Goal: Transaction & Acquisition: Book appointment/travel/reservation

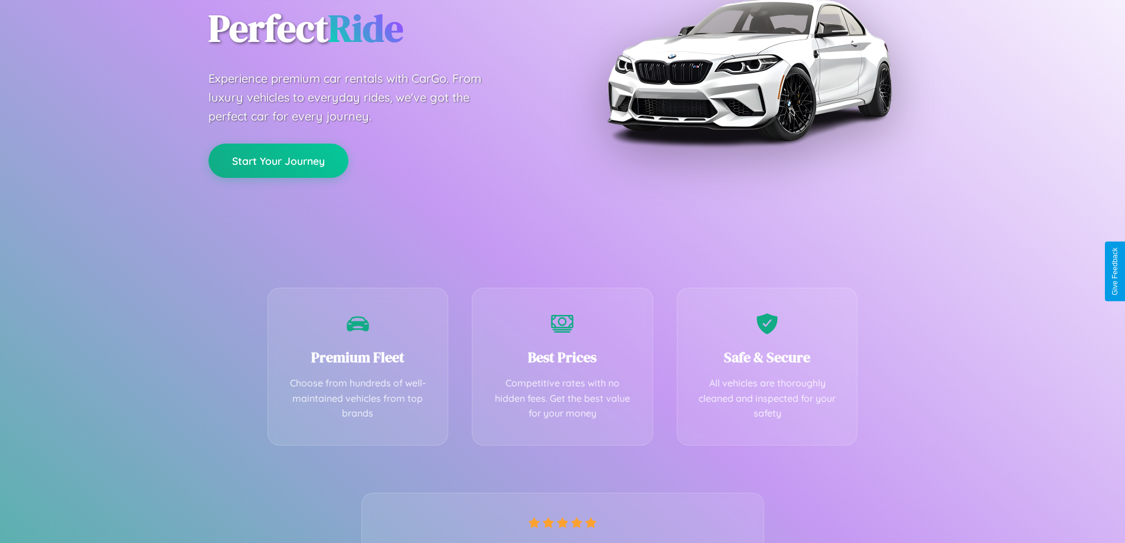
scroll to position [233, 0]
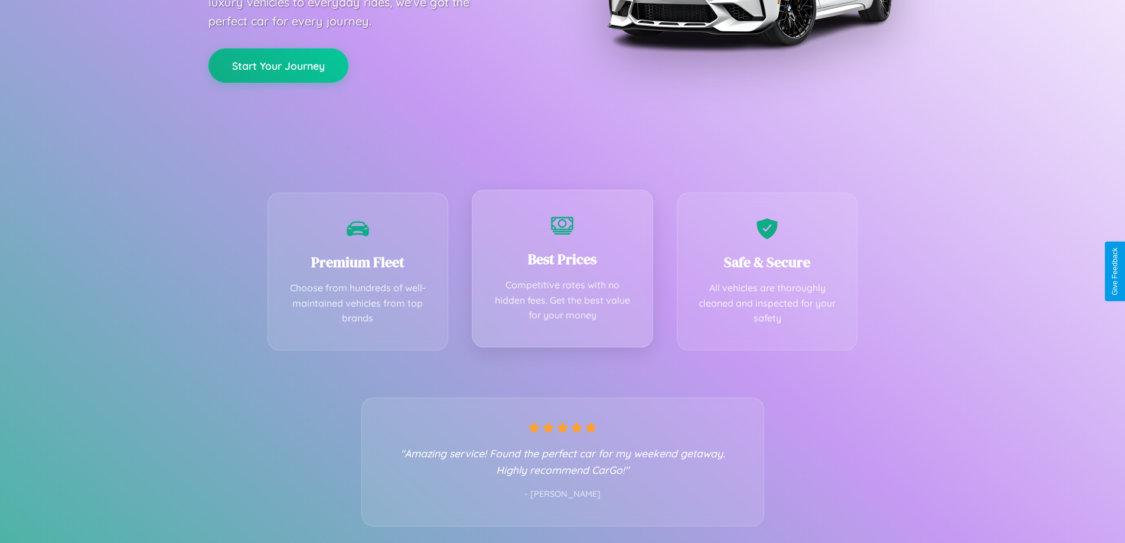
click at [562, 271] on div "Best Prices Competitive rates with no hidden fees. Get the best value for your …" at bounding box center [562, 269] width 181 height 158
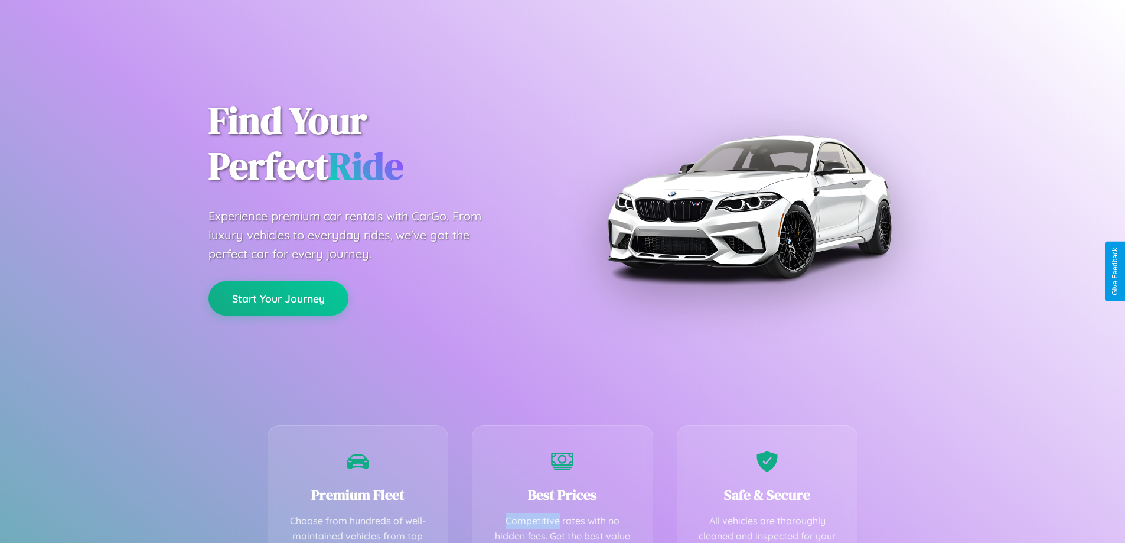
scroll to position [344, 0]
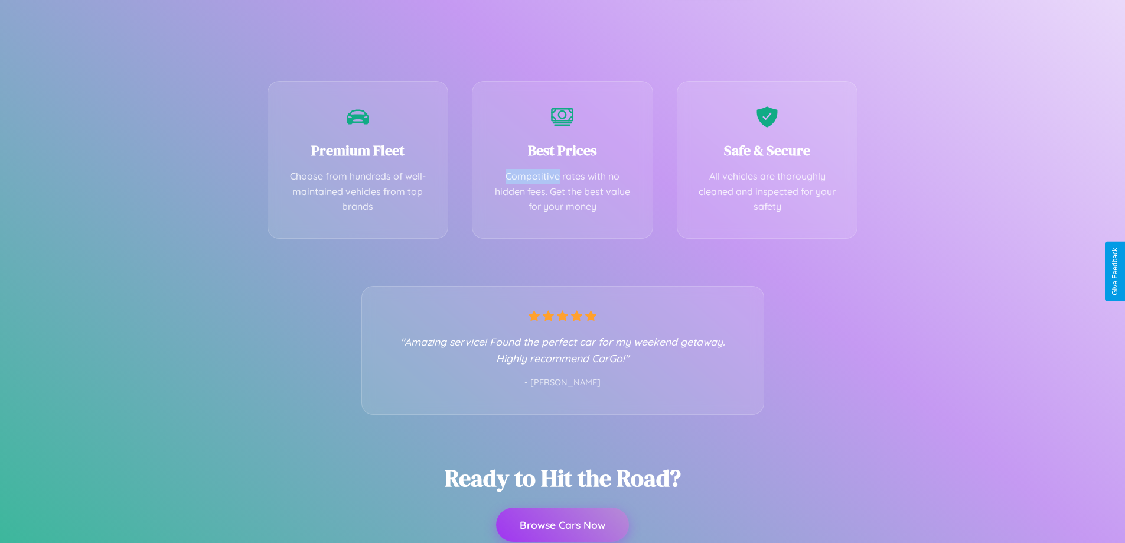
click at [562, 524] on button "Browse Cars Now" at bounding box center [562, 524] width 133 height 34
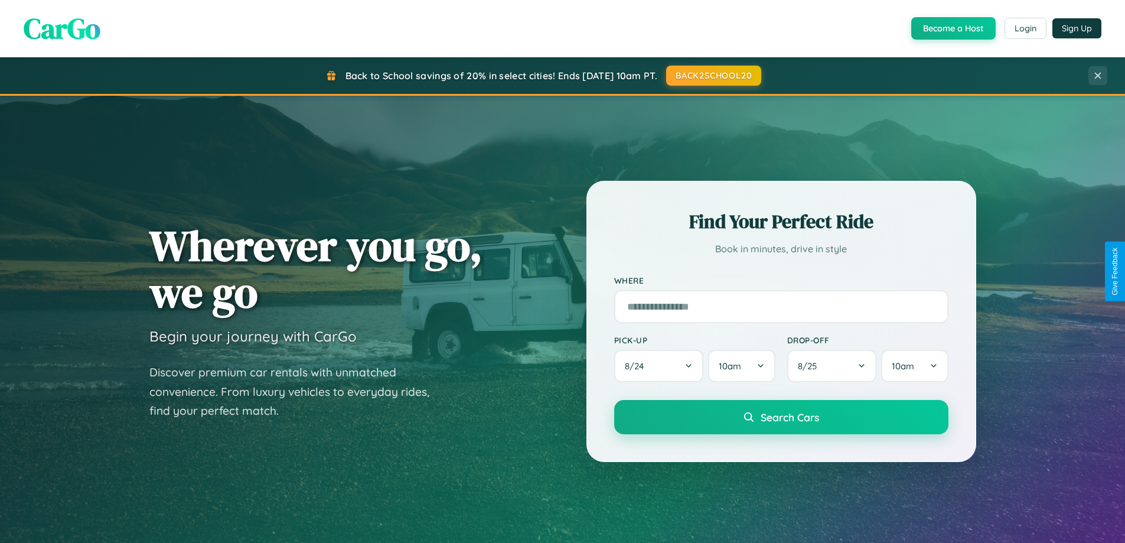
scroll to position [509, 0]
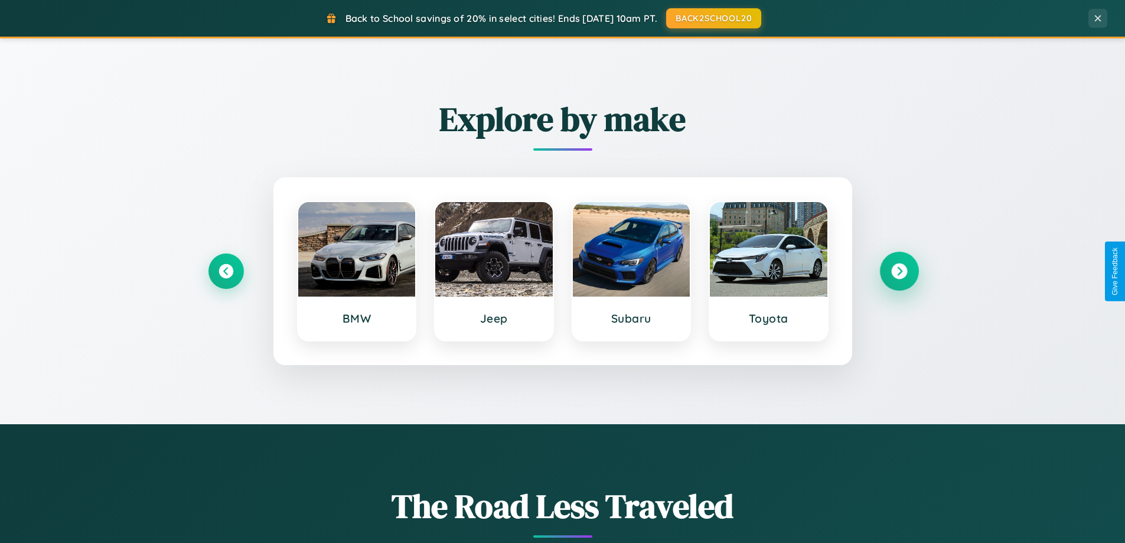
click at [899, 271] on icon at bounding box center [899, 271] width 16 height 16
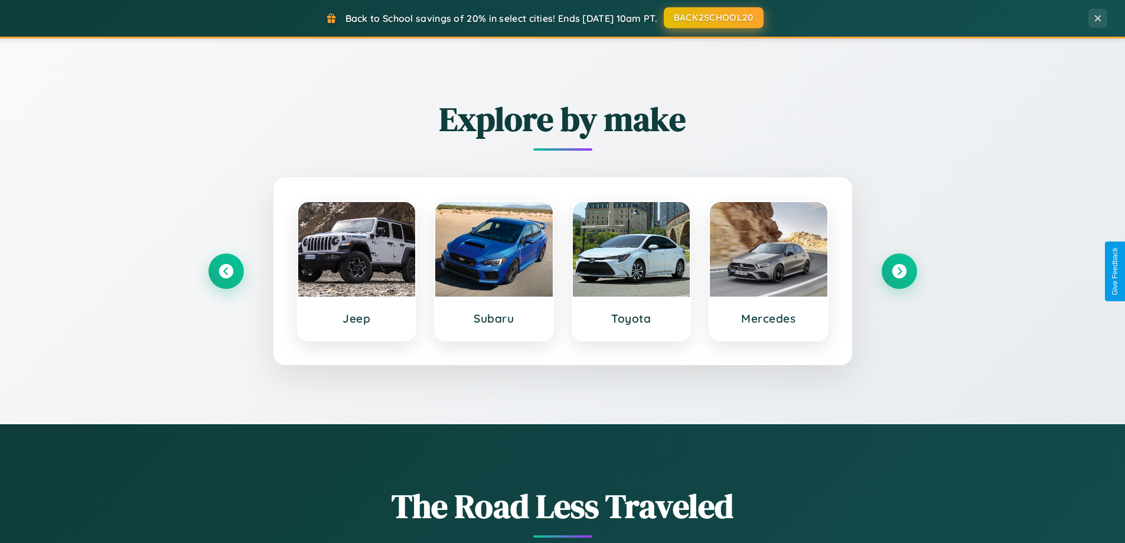
click at [713, 18] on button "BACK2SCHOOL20" at bounding box center [714, 17] width 100 height 21
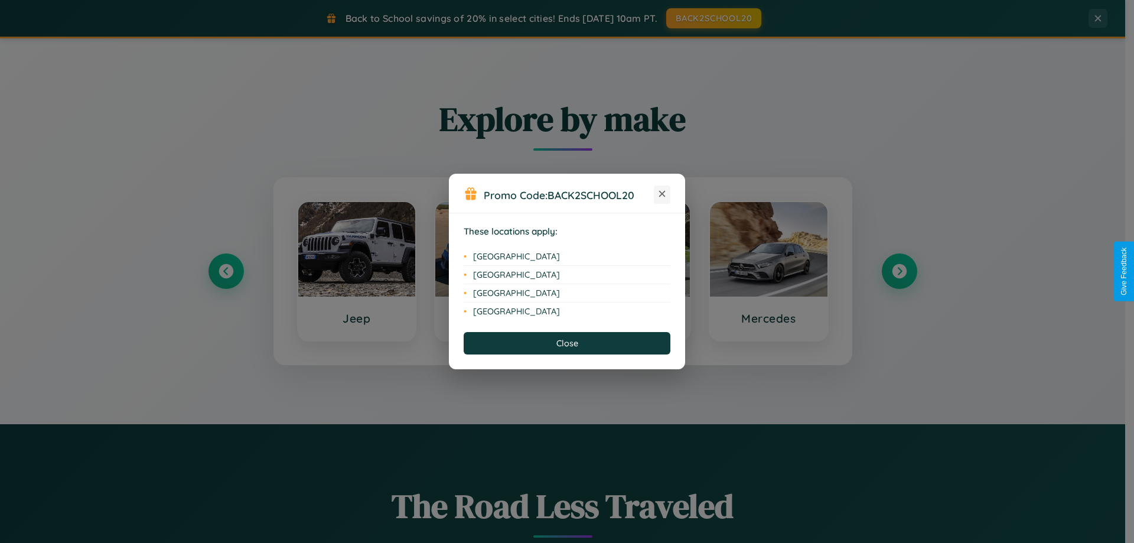
click at [662, 194] on icon at bounding box center [662, 194] width 6 height 6
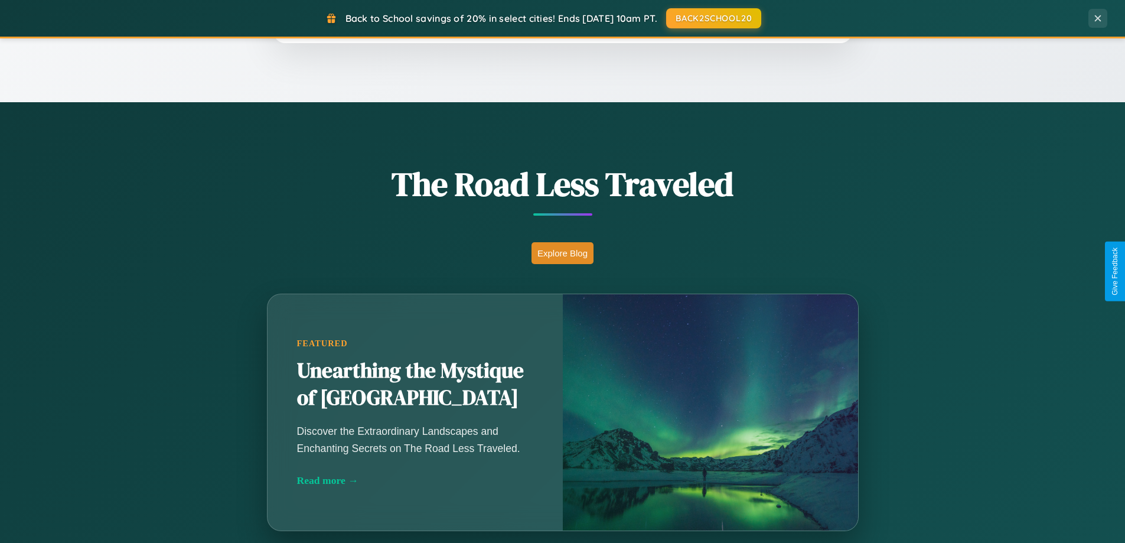
scroll to position [1897, 0]
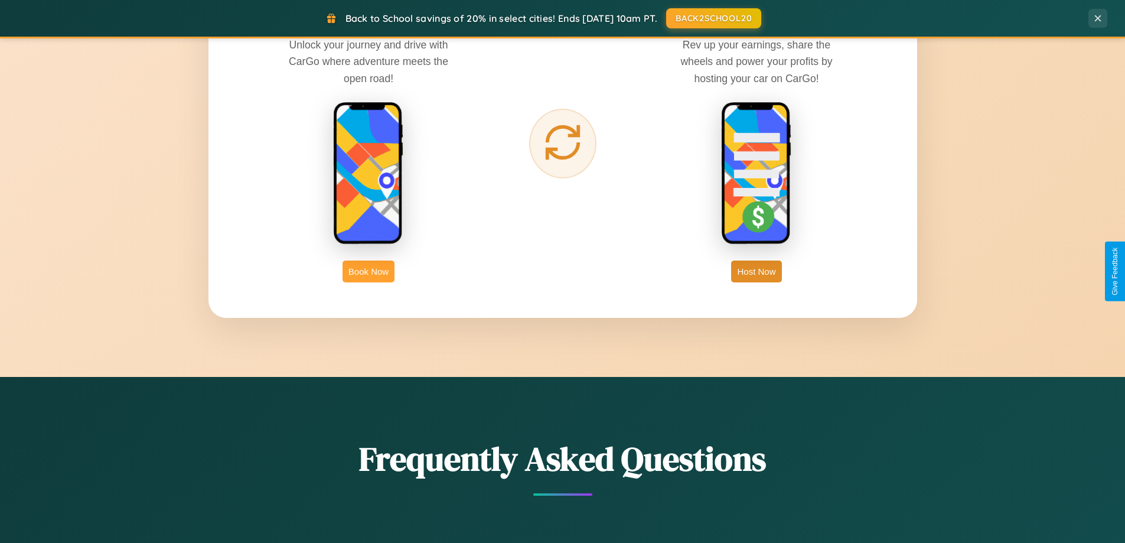
click at [368, 271] on button "Book Now" at bounding box center [368, 271] width 52 height 22
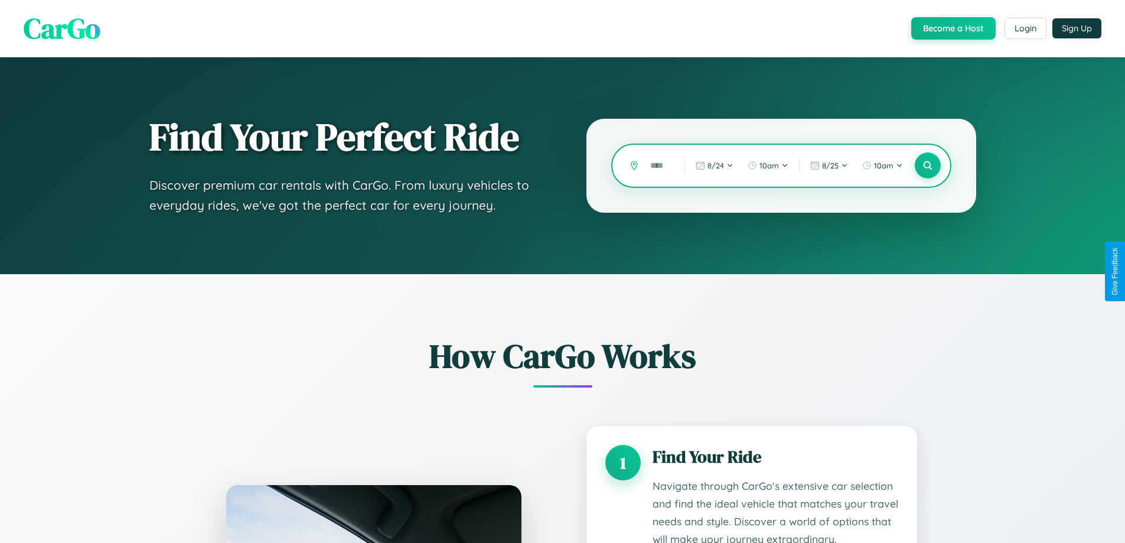
click at [658, 165] on input "text" at bounding box center [658, 165] width 28 height 21
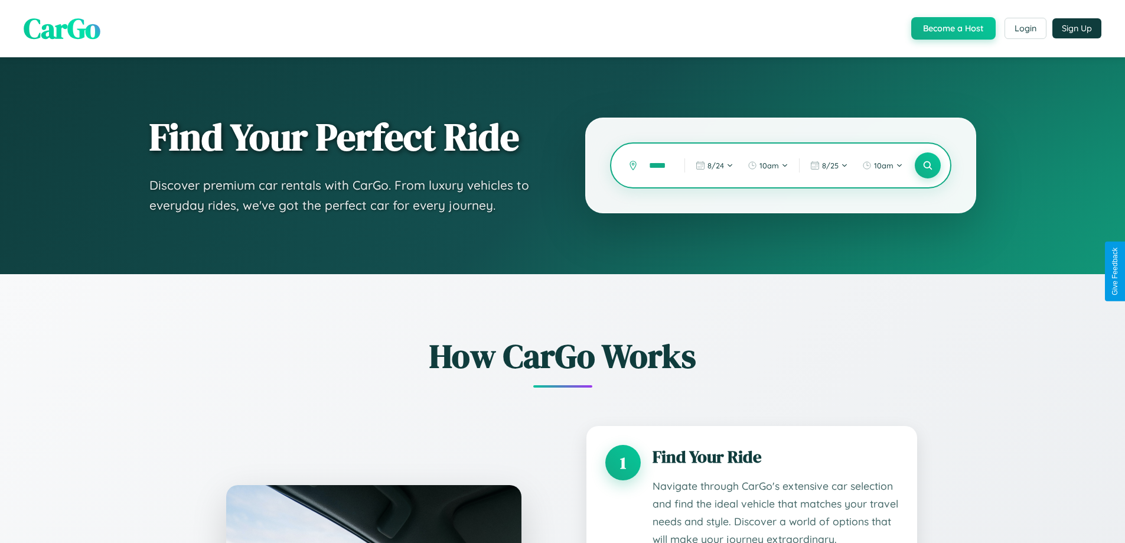
scroll to position [0, 6]
type input "*****"
click at [927, 165] on icon at bounding box center [927, 165] width 11 height 11
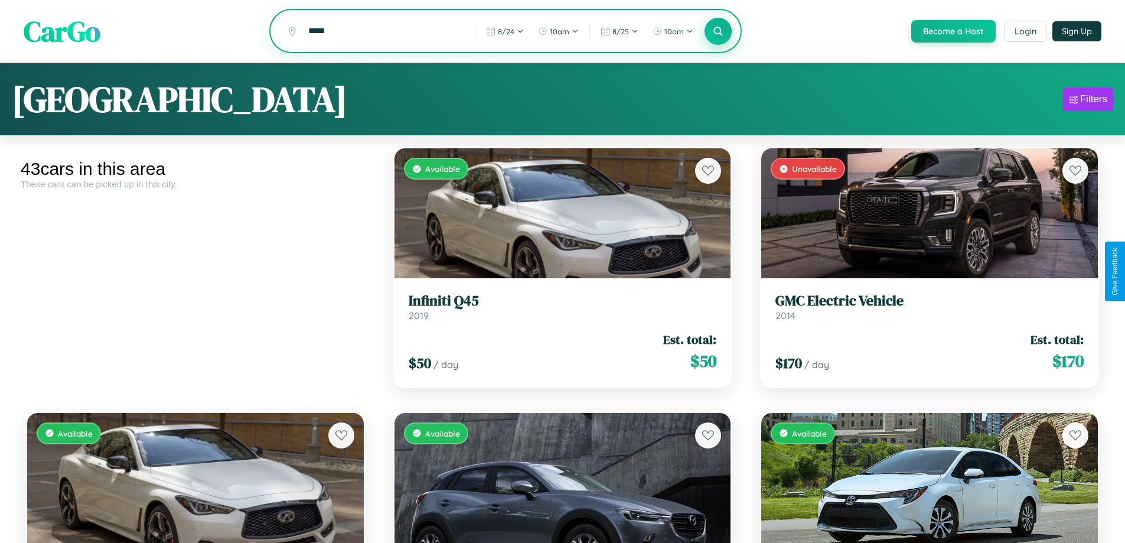
click at [717, 32] on icon at bounding box center [718, 30] width 11 height 11
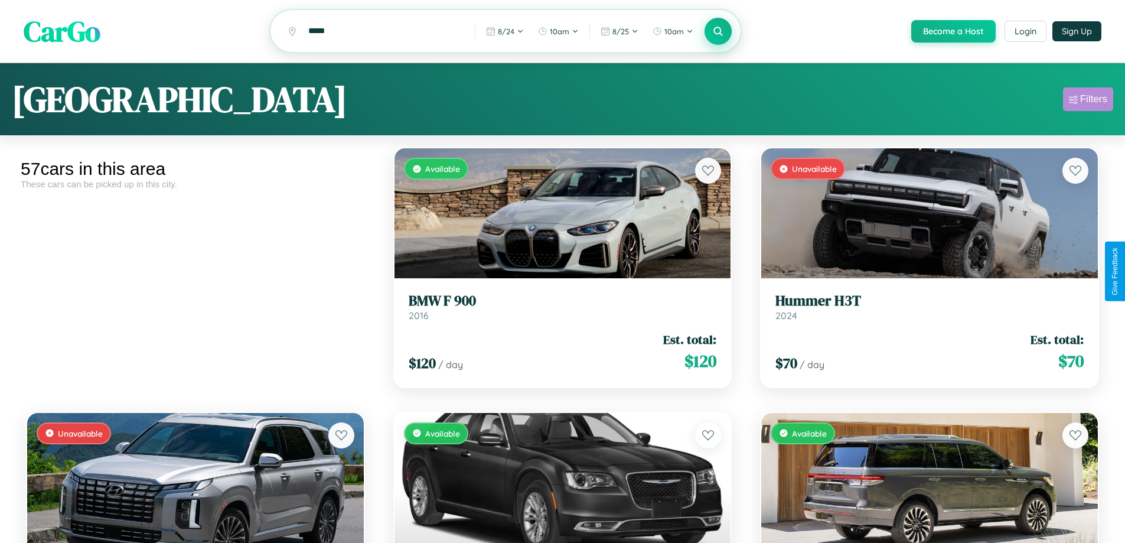
click at [1088, 101] on div "Filters" at bounding box center [1093, 99] width 27 height 12
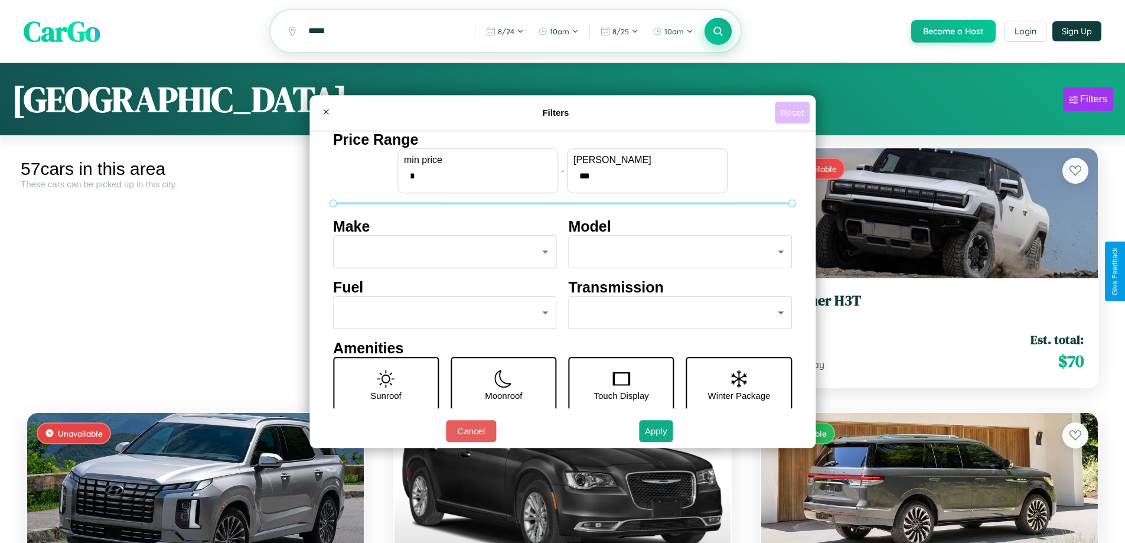
click at [794, 112] on button "Reset" at bounding box center [792, 113] width 35 height 22
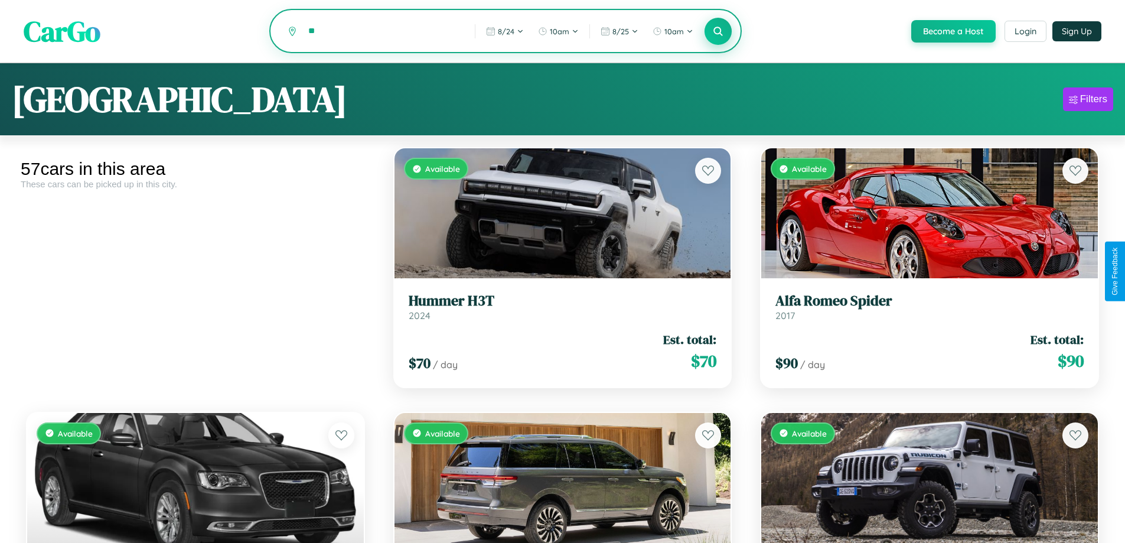
type input "*"
type input "******"
click at [717, 32] on icon at bounding box center [718, 30] width 11 height 11
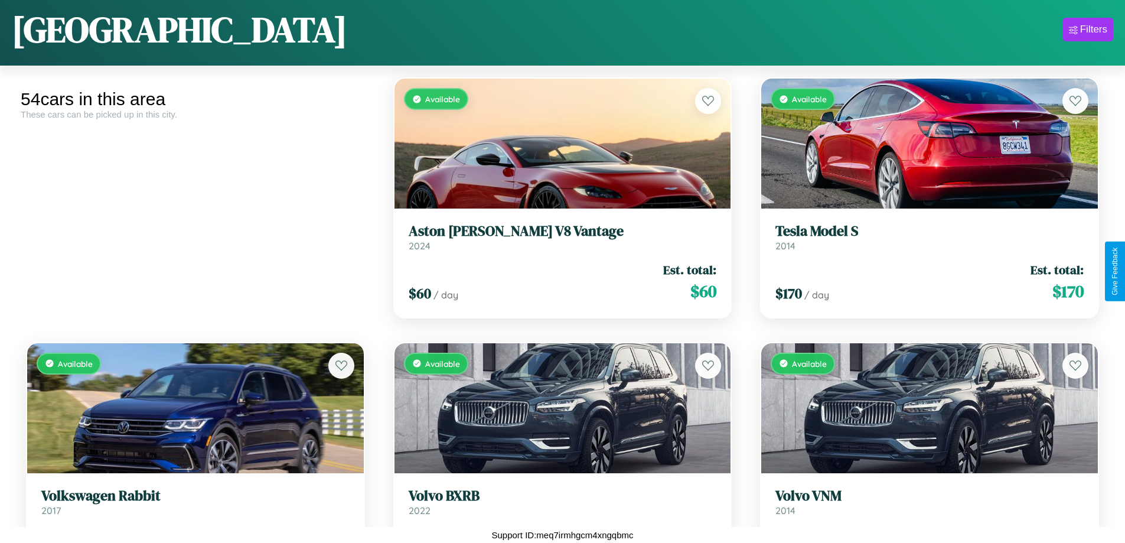
scroll to position [4397, 0]
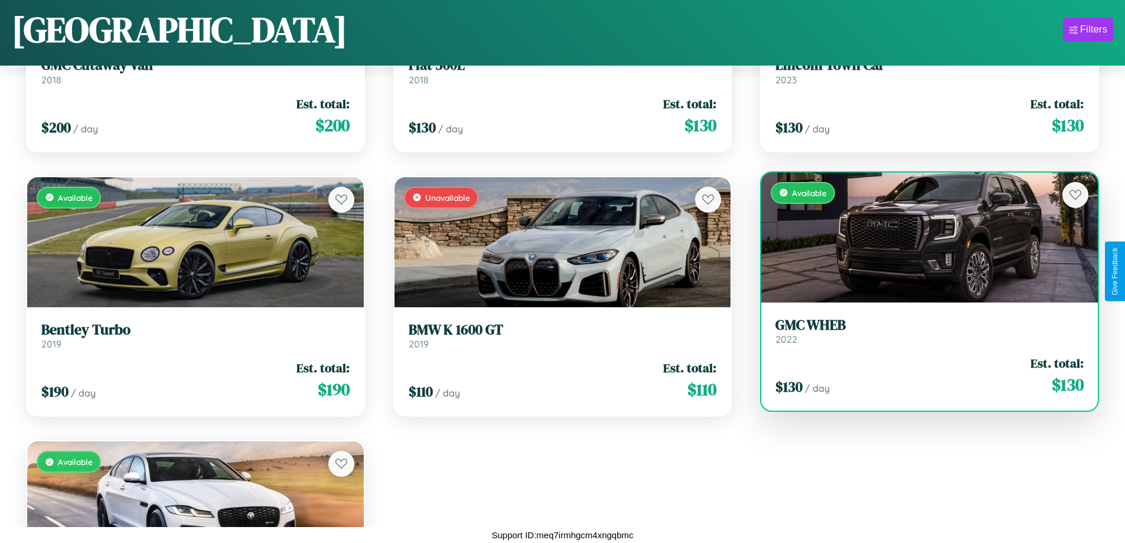
click at [922, 334] on link "GMC WHEB 2022" at bounding box center [929, 330] width 308 height 29
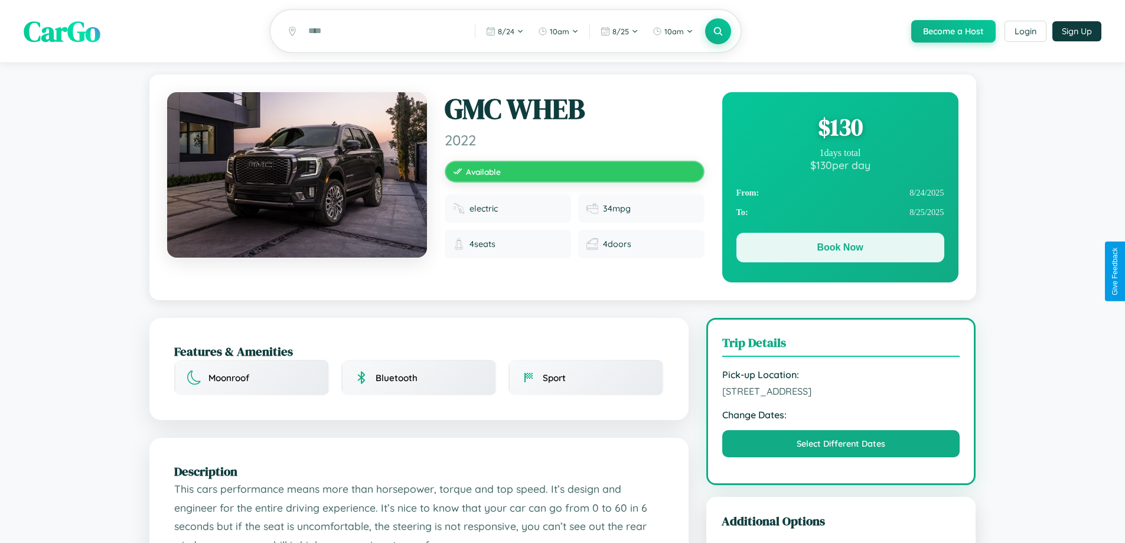
click at [840, 250] on button "Book Now" at bounding box center [840, 248] width 208 height 30
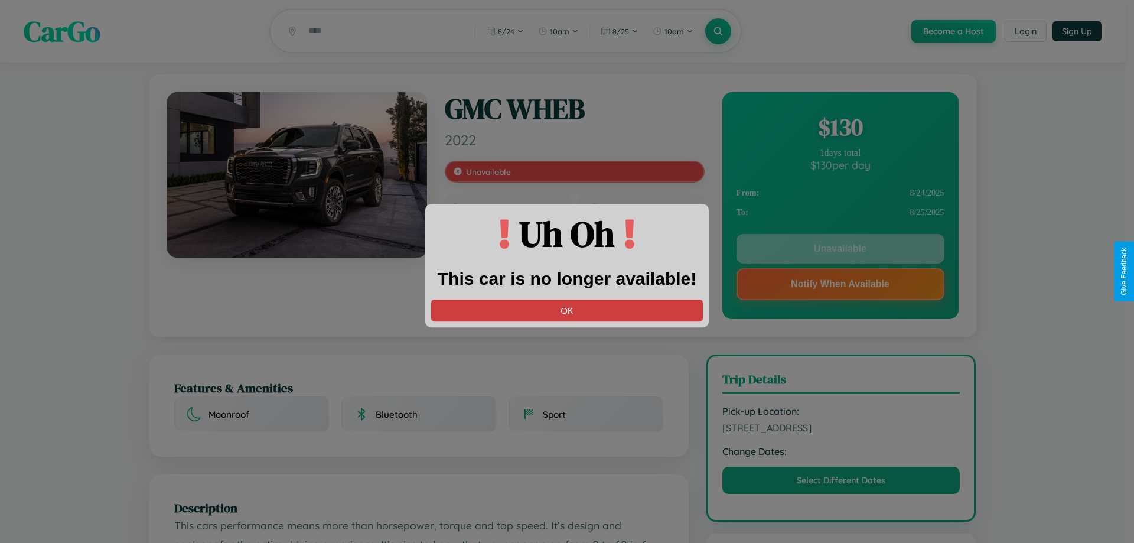
click at [567, 310] on button "OK" at bounding box center [567, 310] width 272 height 22
